Goal: Book appointment/travel/reservation

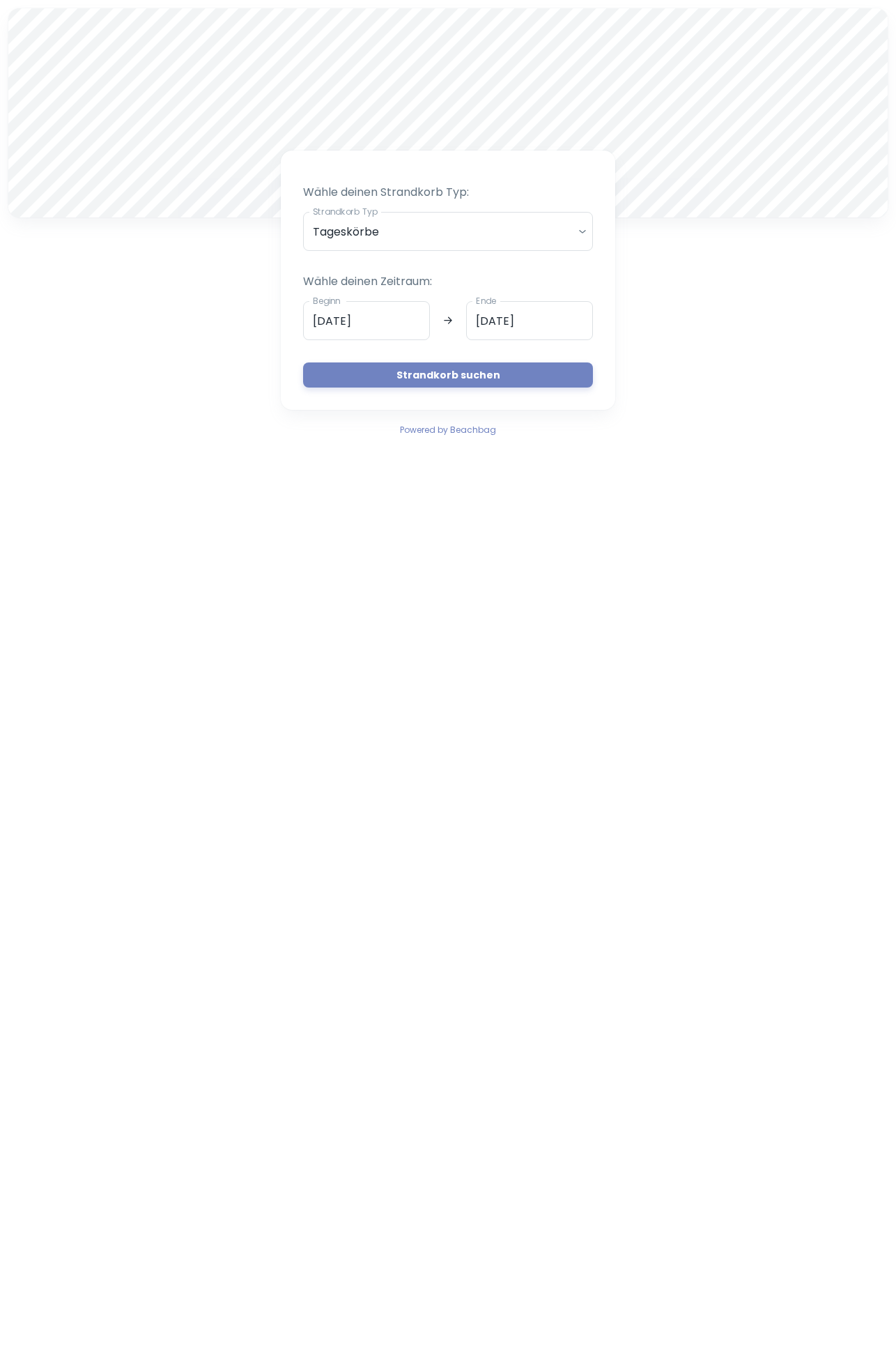
click at [526, 373] on button "Strandkorb suchen" at bounding box center [448, 374] width 290 height 25
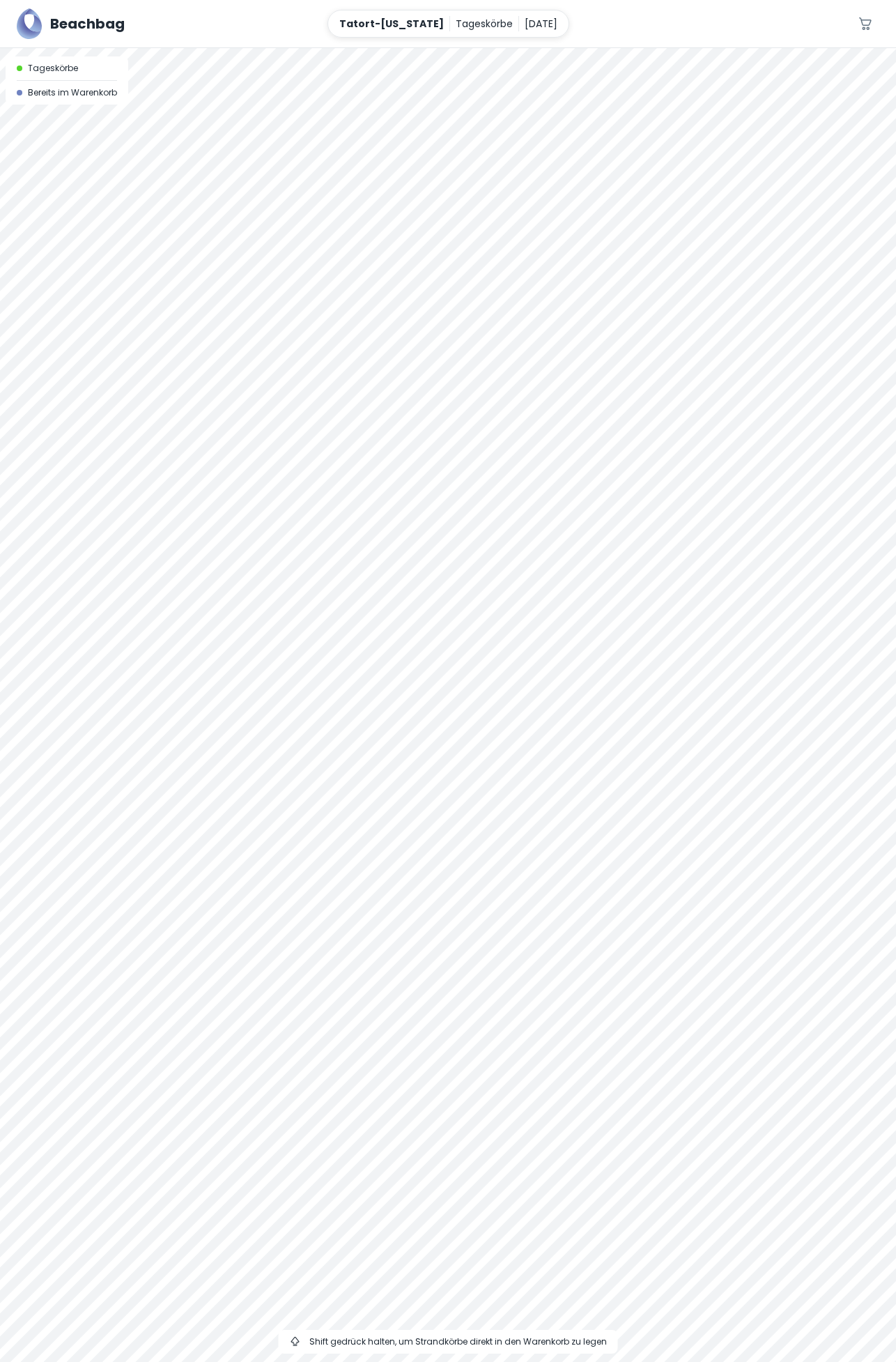
click at [484, 495] on div at bounding box center [448, 705] width 896 height 1314
click at [525, 24] on p "[DATE]" at bounding box center [541, 24] width 33 height 16
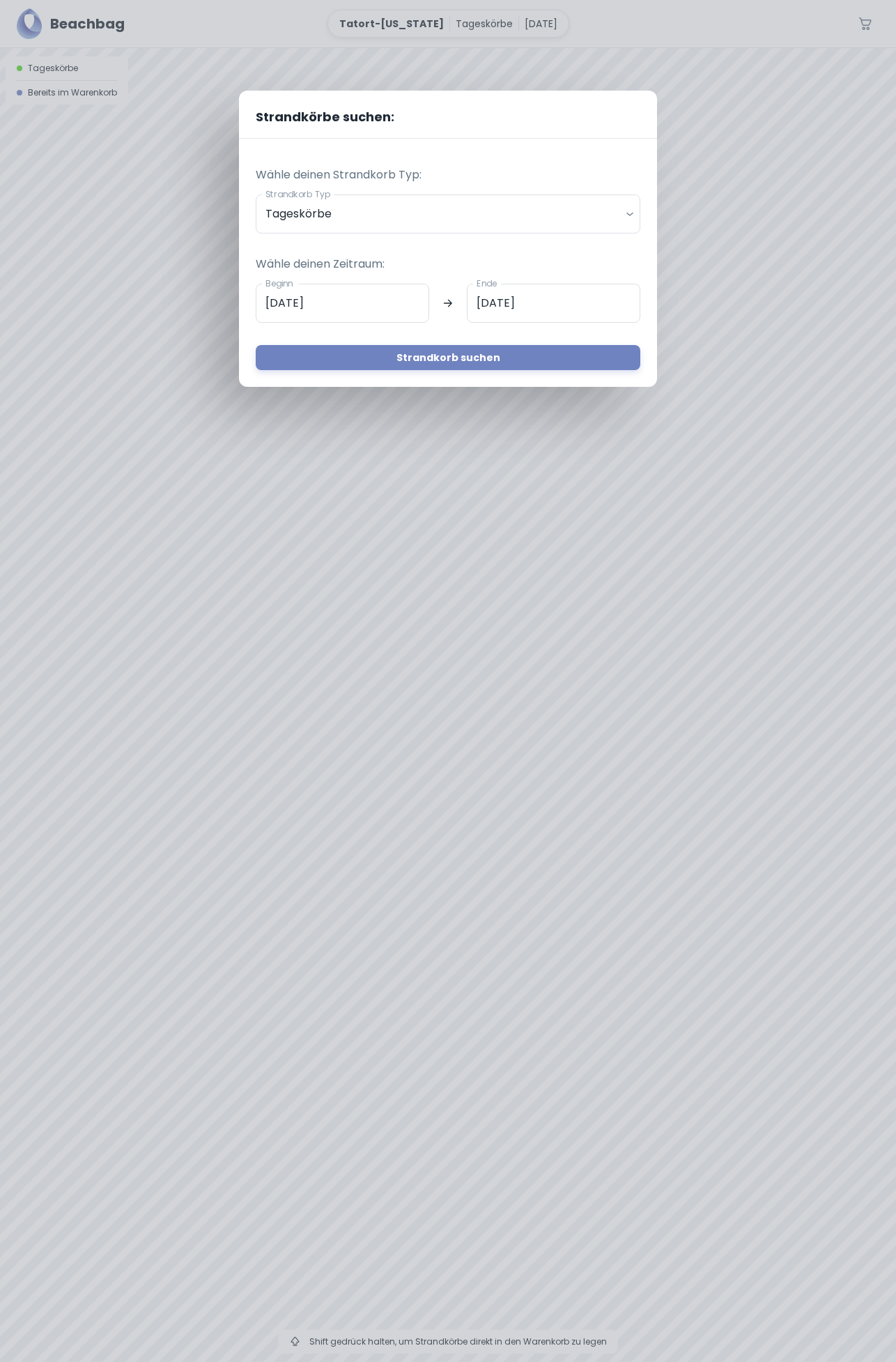
click at [374, 302] on input "[DATE]" at bounding box center [342, 303] width 173 height 39
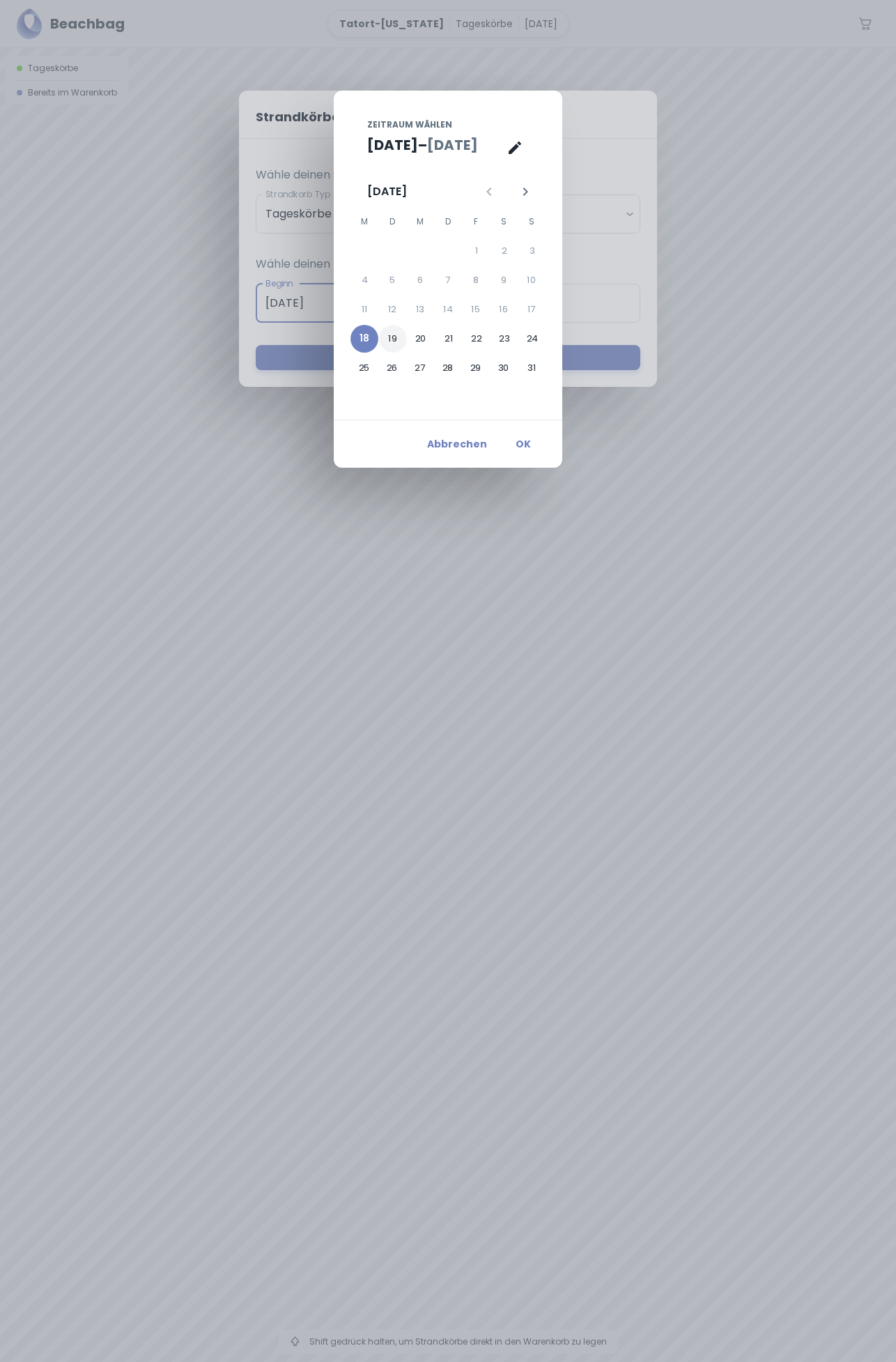
click at [401, 346] on button "19" at bounding box center [392, 339] width 28 height 28
type input "[DATE]"
click at [398, 347] on button "19" at bounding box center [392, 339] width 28 height 28
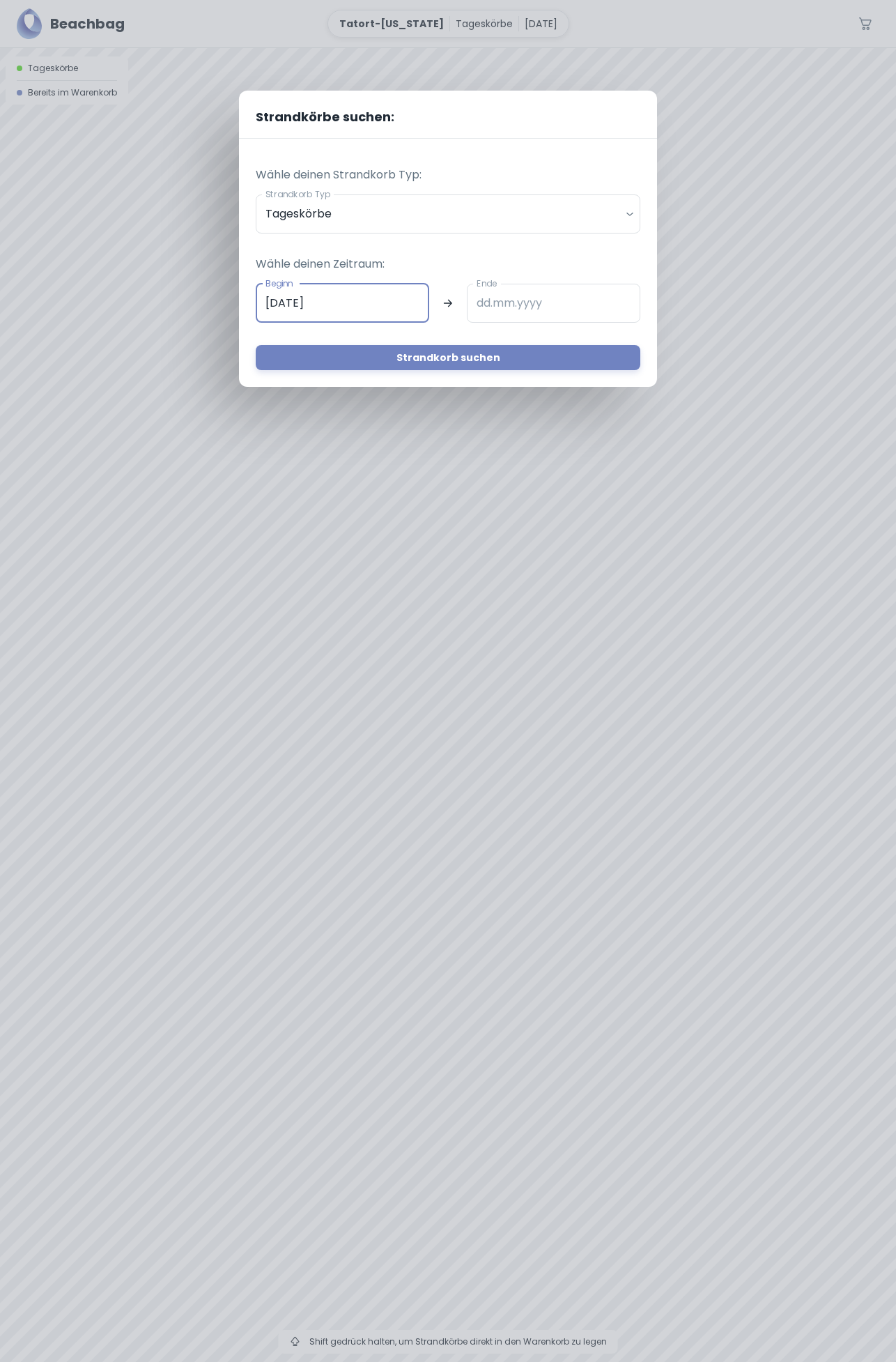
type input "[DATE]"
click at [495, 369] on button "Strandkorb suchen" at bounding box center [447, 357] width 384 height 25
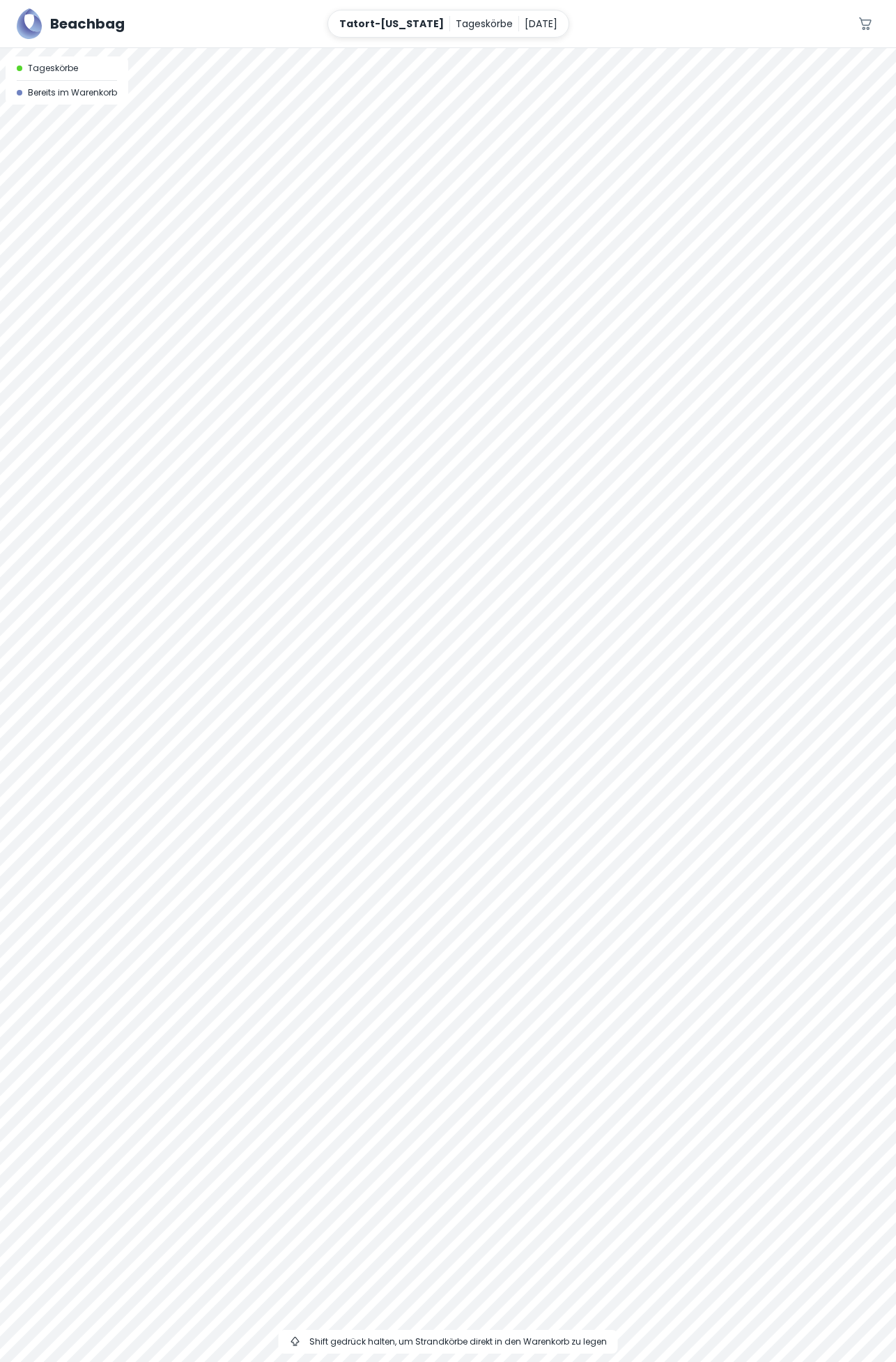
click at [334, 261] on div at bounding box center [448, 705] width 896 height 1314
click at [530, 21] on p "[DATE]" at bounding box center [541, 24] width 33 height 16
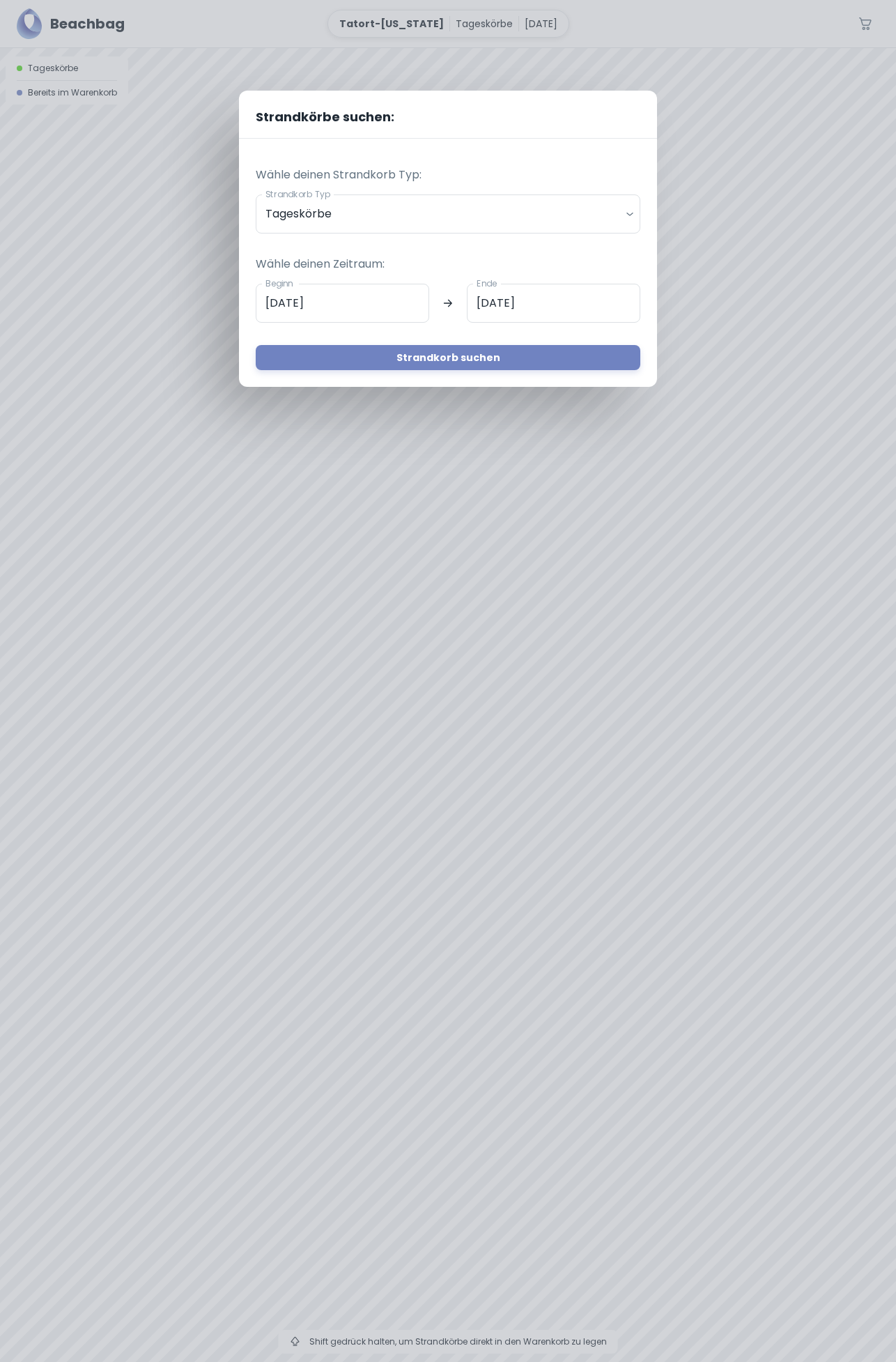
click at [401, 301] on input "[DATE]" at bounding box center [342, 303] width 173 height 39
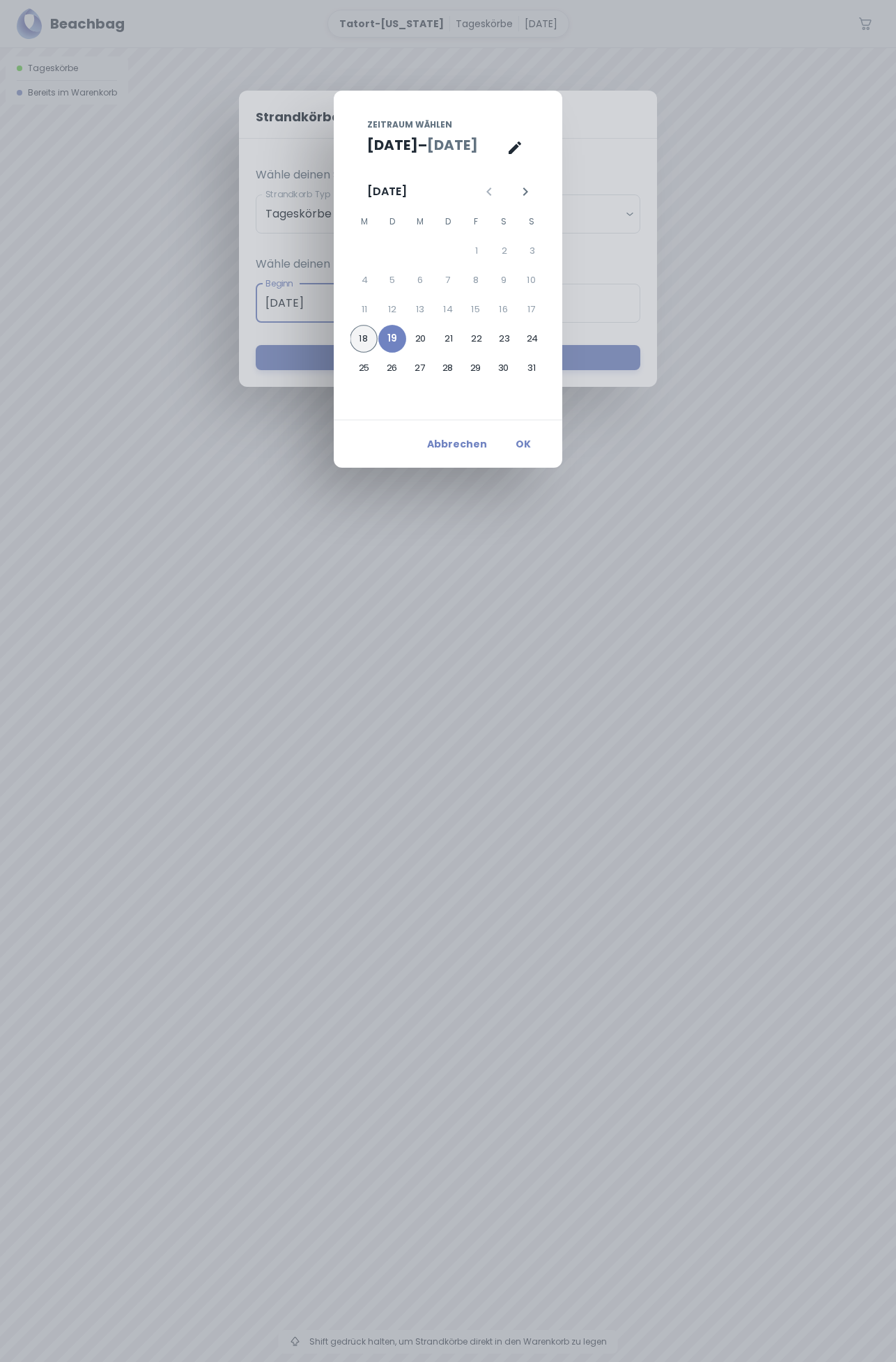
click at [370, 338] on button "18" at bounding box center [363, 339] width 28 height 28
type input "[DATE]"
click at [399, 338] on button "19" at bounding box center [392, 339] width 28 height 28
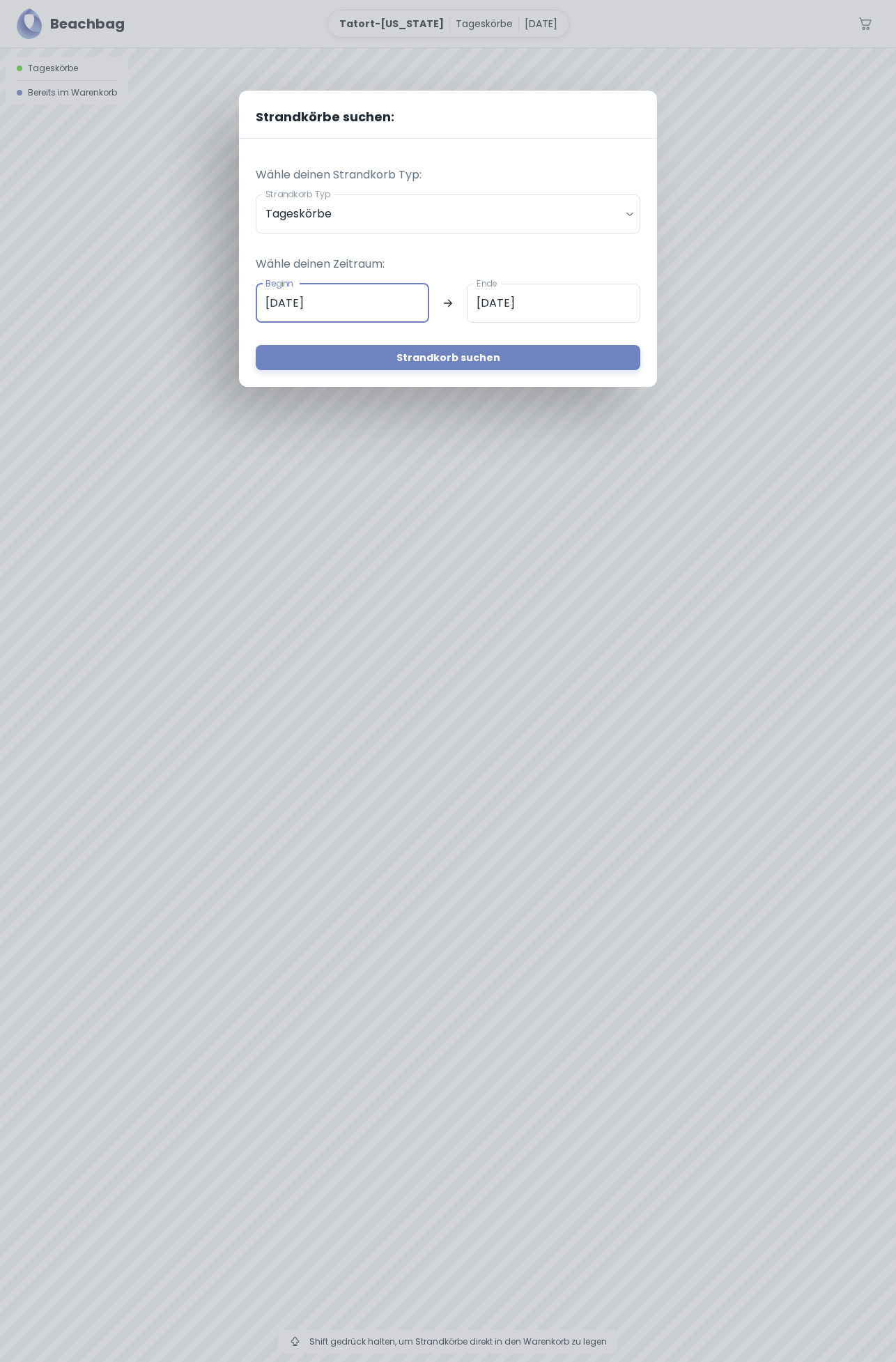
click at [487, 358] on button "Strandkorb suchen" at bounding box center [447, 357] width 384 height 25
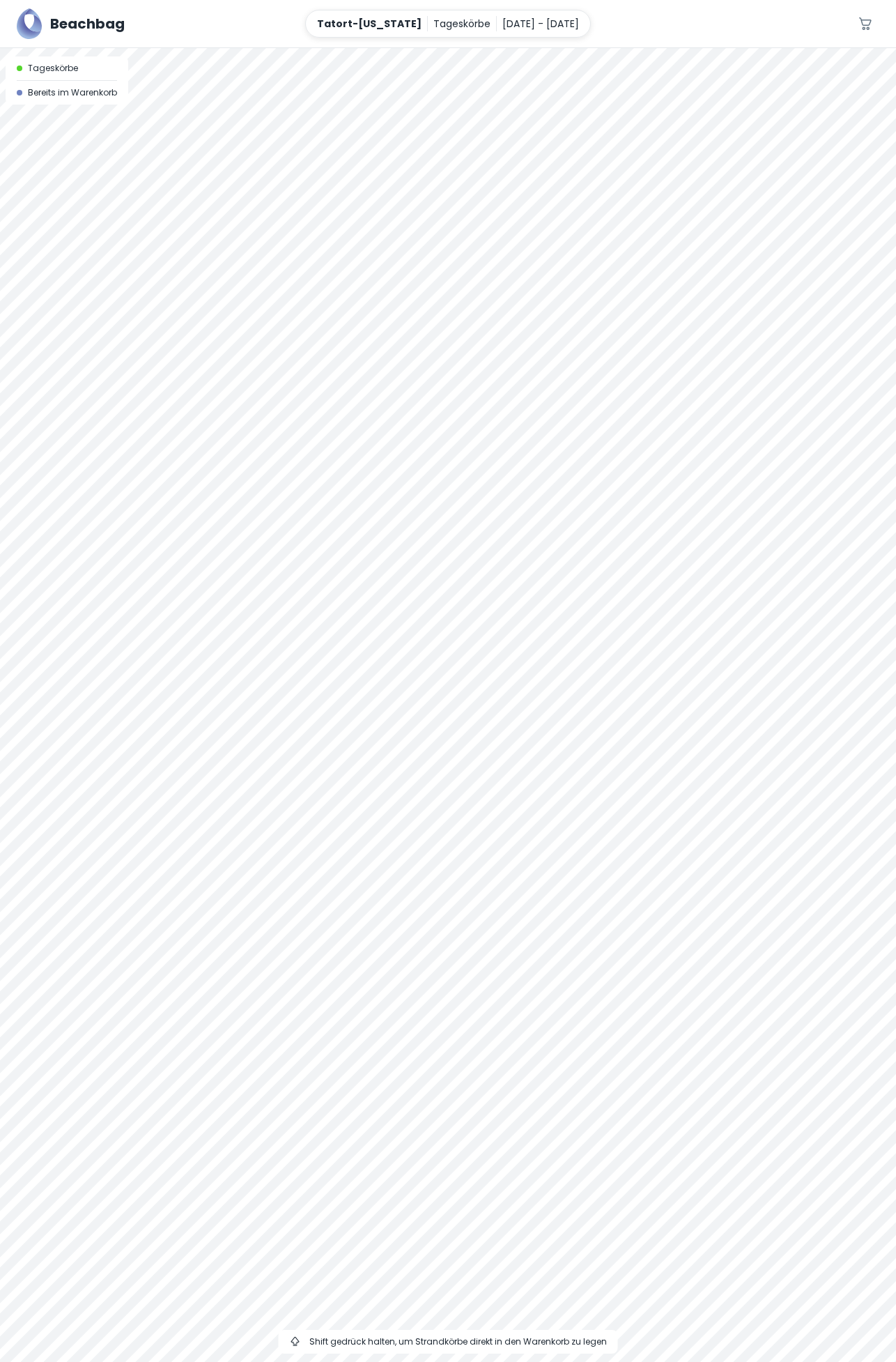
click at [320, 48] on div at bounding box center [448, 48] width 896 height 0
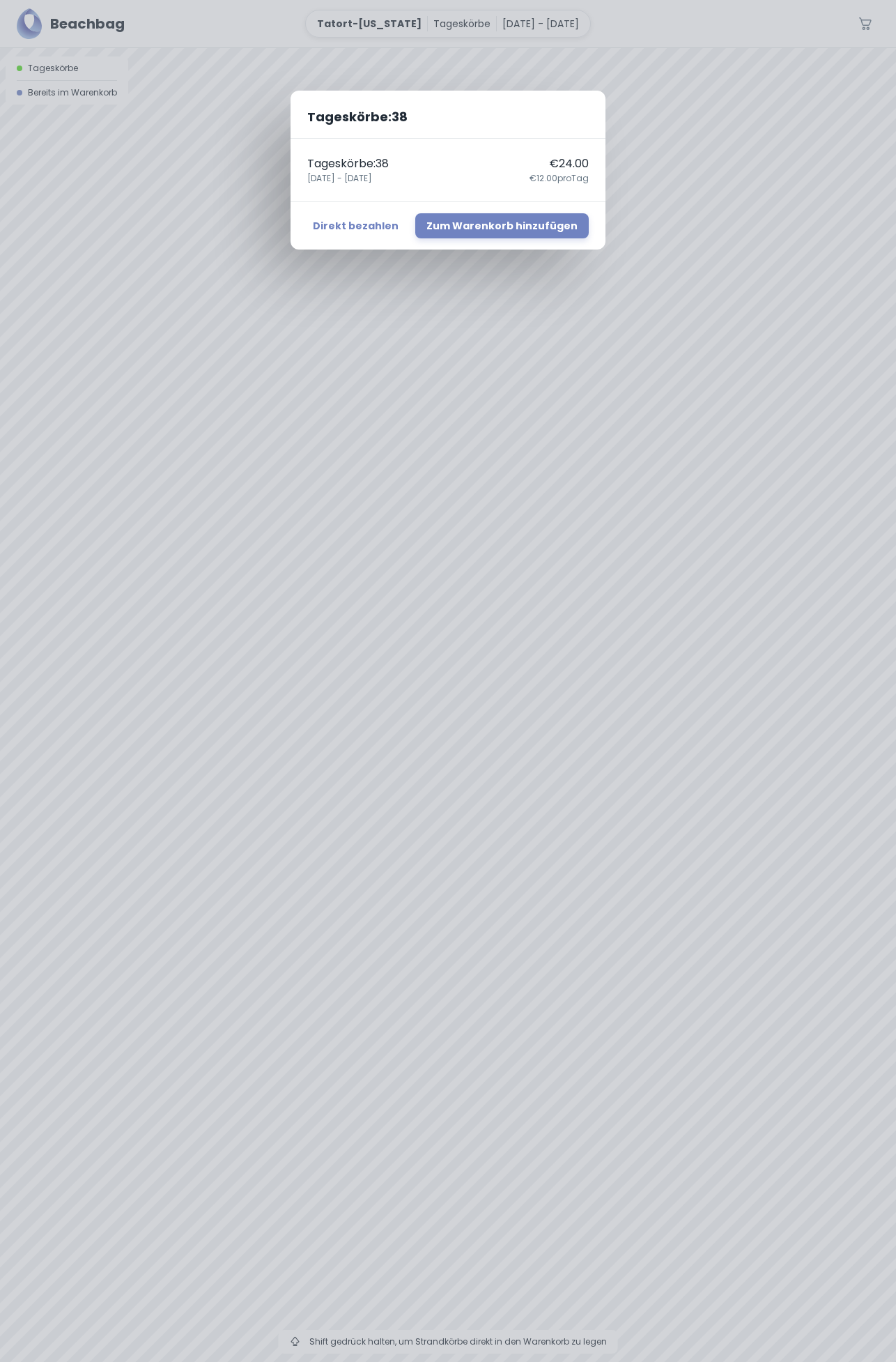
click at [181, 271] on div "Tageskörbe : 38 Tageskörbe : 38 €24.00 [DATE] - [DATE] €12.00 pro Tag Direkt be…" at bounding box center [448, 681] width 896 height 1362
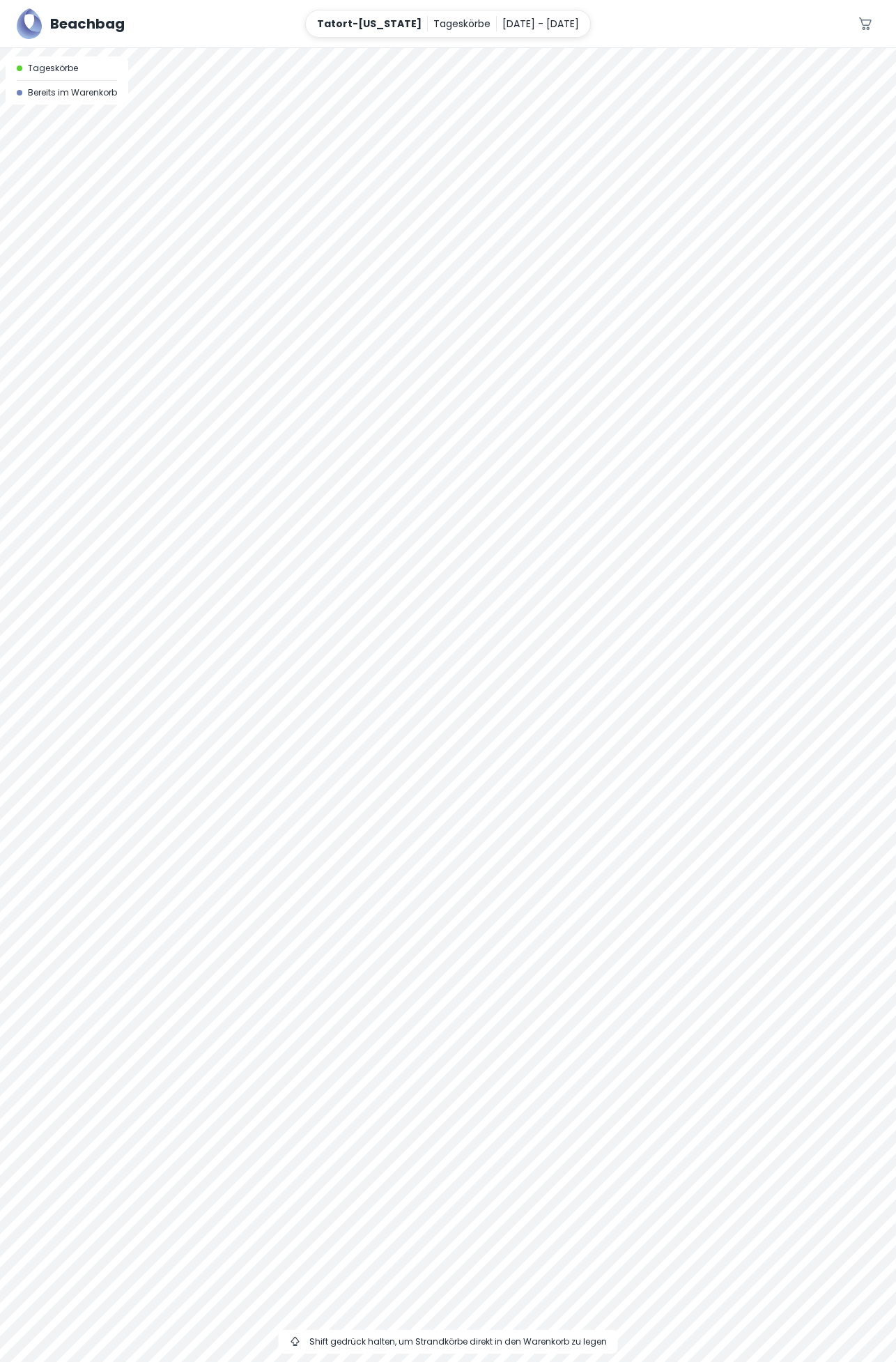
click at [287, 48] on div at bounding box center [448, 48] width 896 height 0
